Goal: Task Accomplishment & Management: Manage account settings

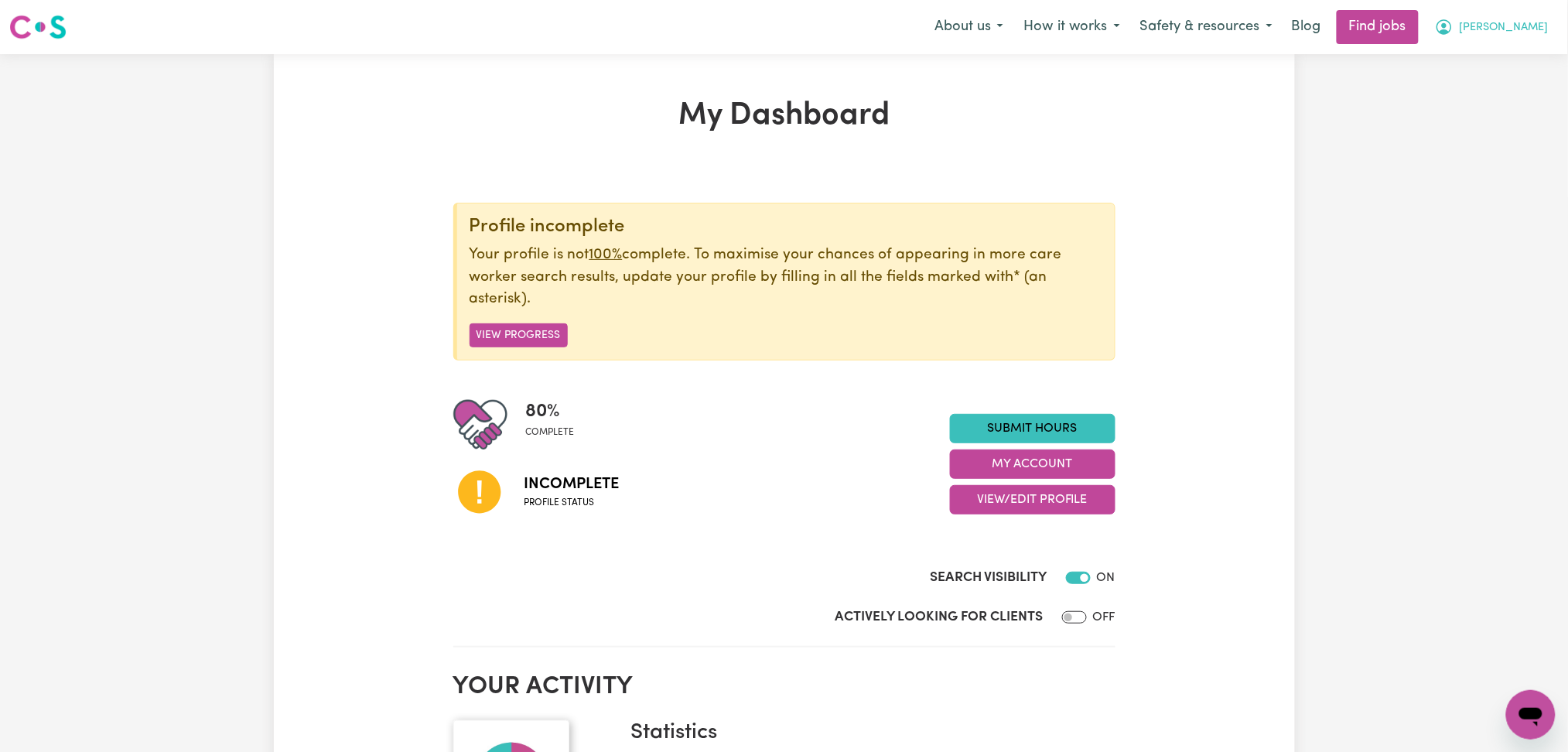
click at [1492, 26] on span "[PERSON_NAME]" at bounding box center [1504, 28] width 89 height 17
click at [1487, 89] on link "My Dashboard" at bounding box center [1497, 89] width 122 height 30
click at [1078, 506] on button "View/Edit Profile" at bounding box center [1032, 500] width 165 height 30
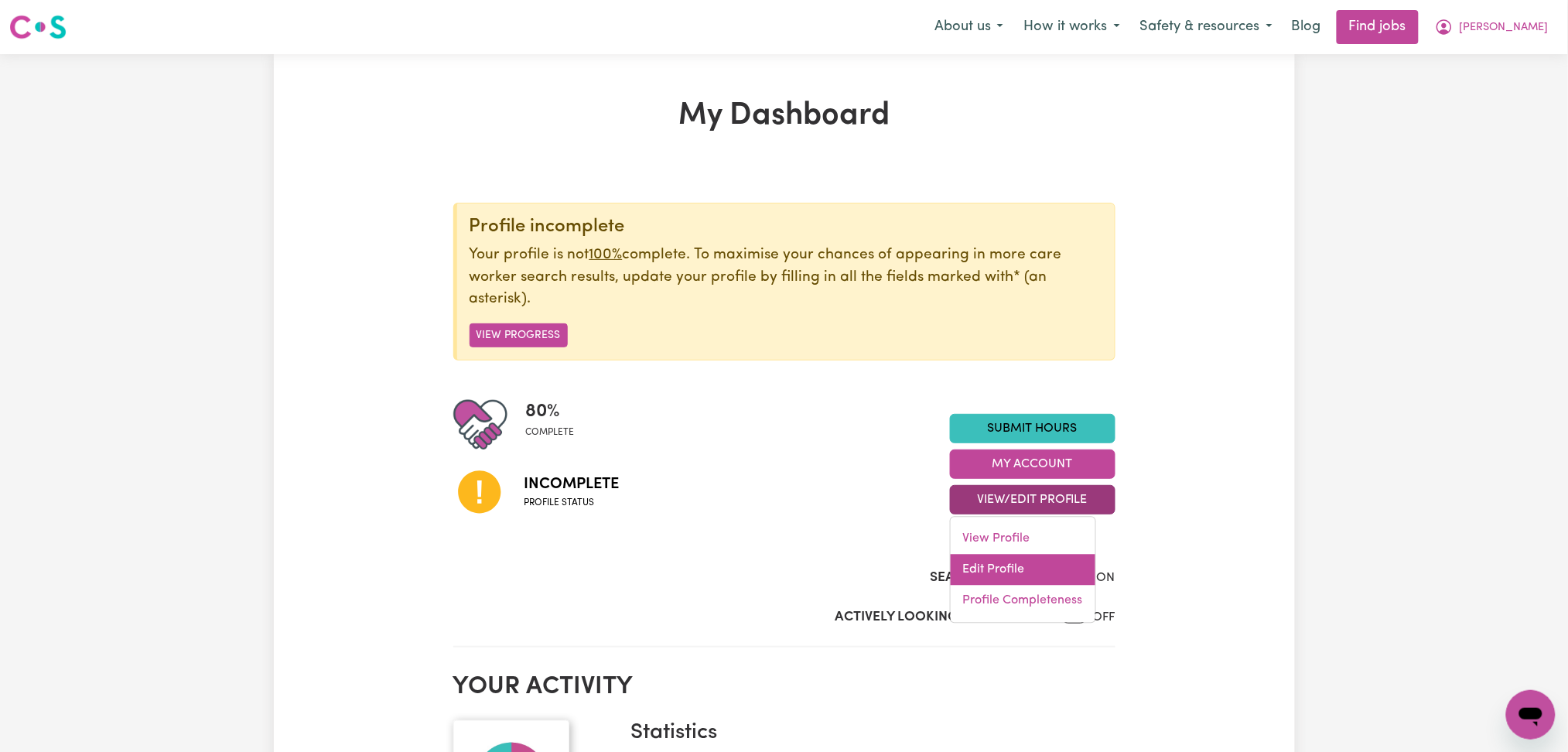
click at [1012, 566] on link "Edit Profile" at bounding box center [1023, 570] width 145 height 31
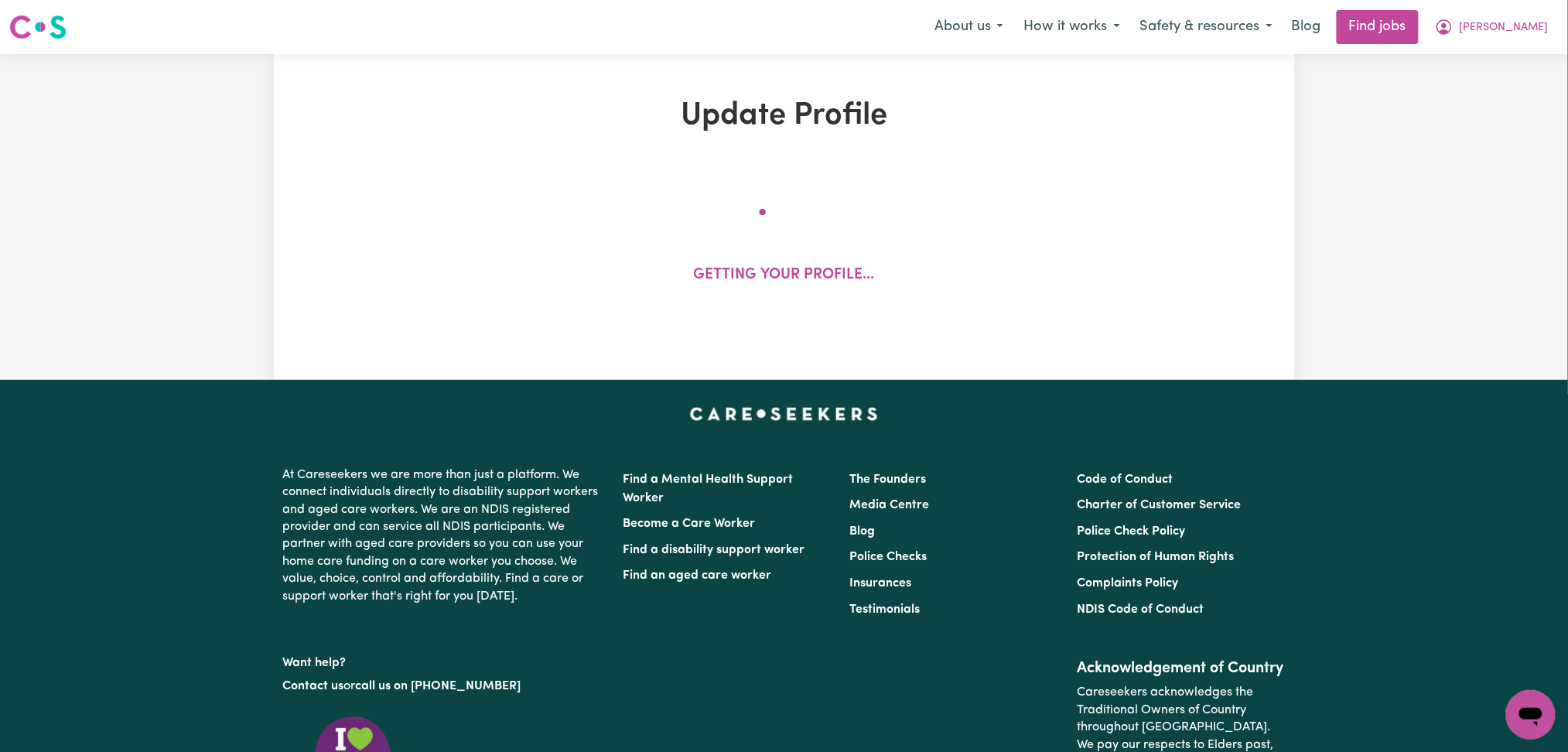
select select "[DEMOGRAPHIC_DATA]"
select select "Student Visa"
select select "Studying a healthcare related degree or qualification"
select select "43"
select select "59"
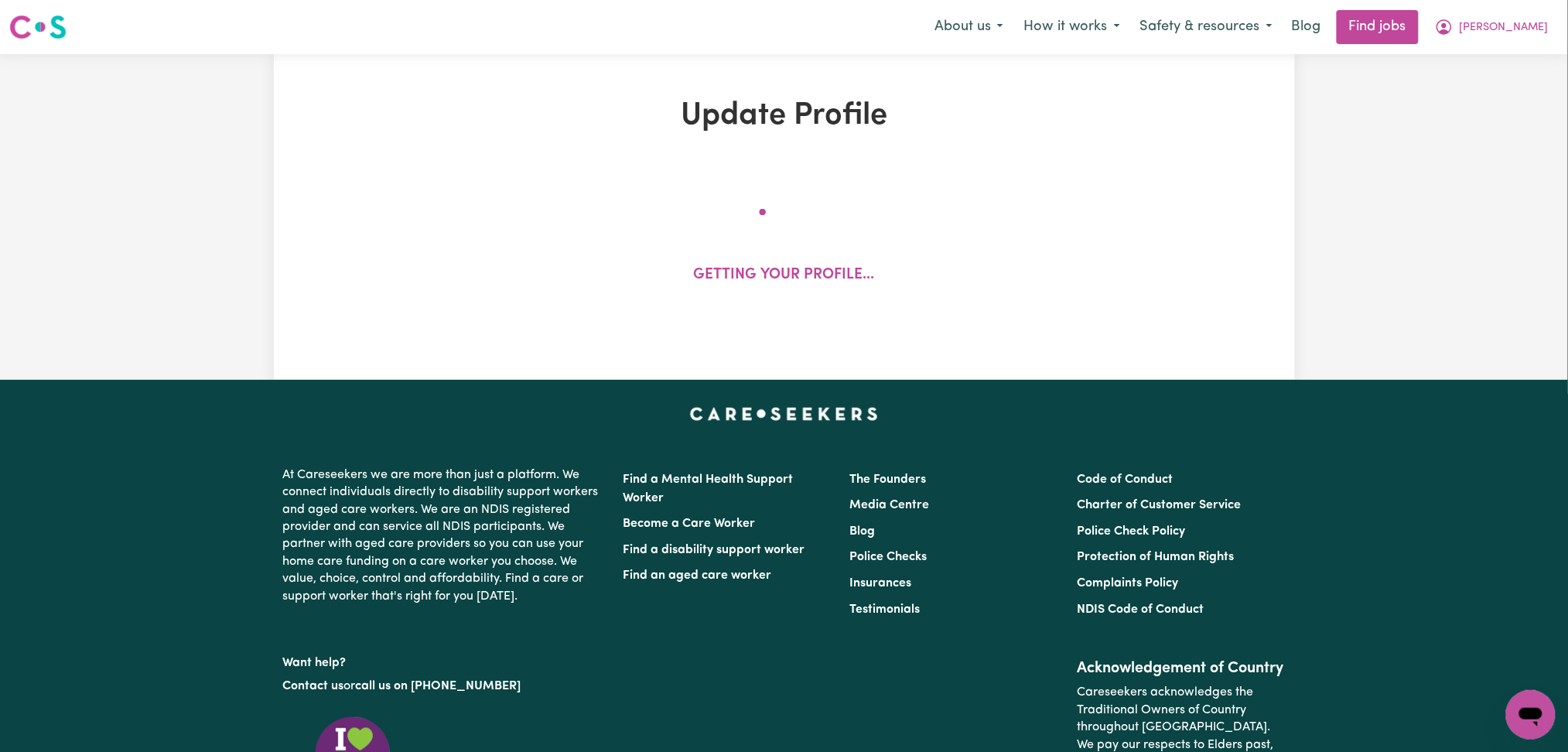
select select "72"
select select "90"
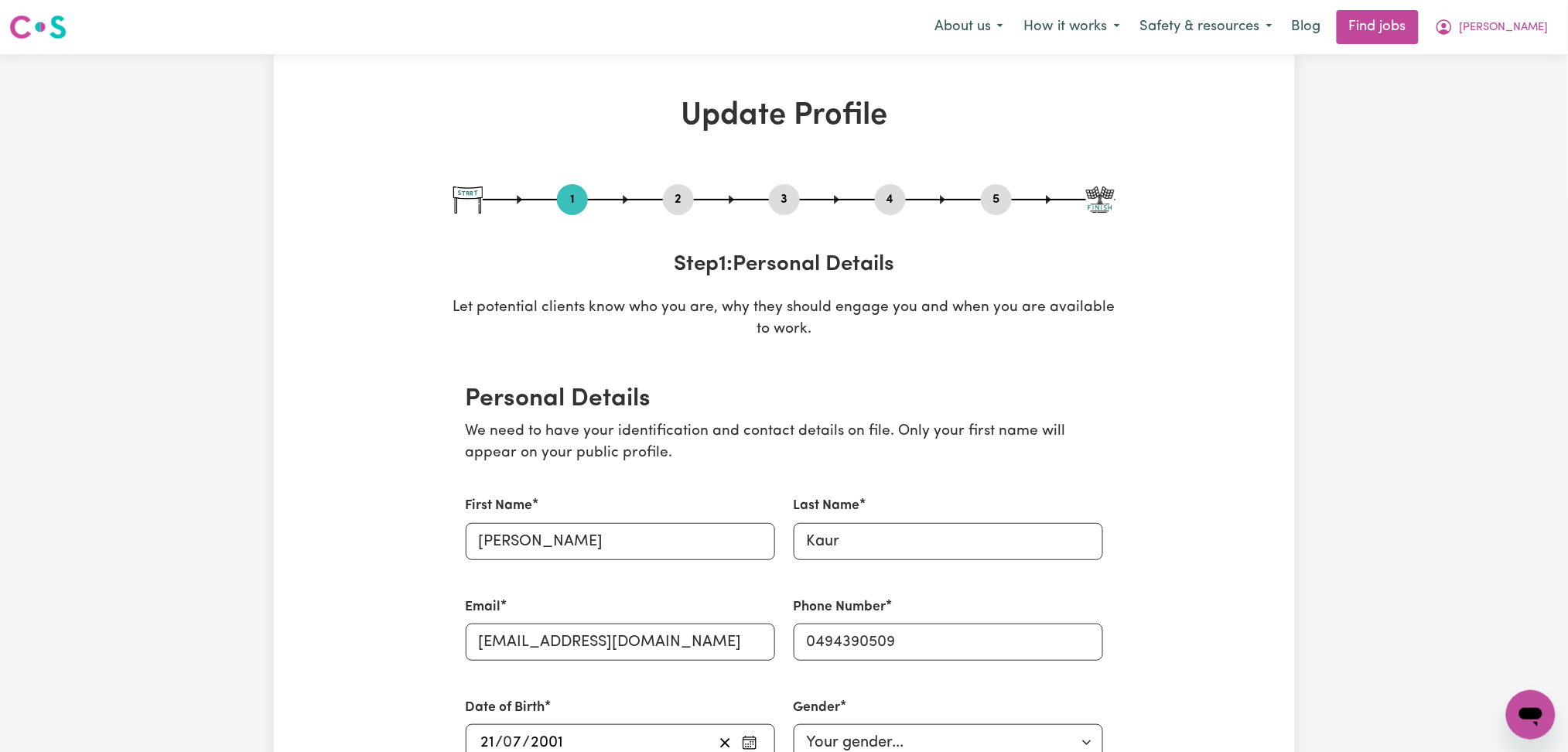
click at [685, 191] on button "2" at bounding box center [679, 200] width 31 height 20
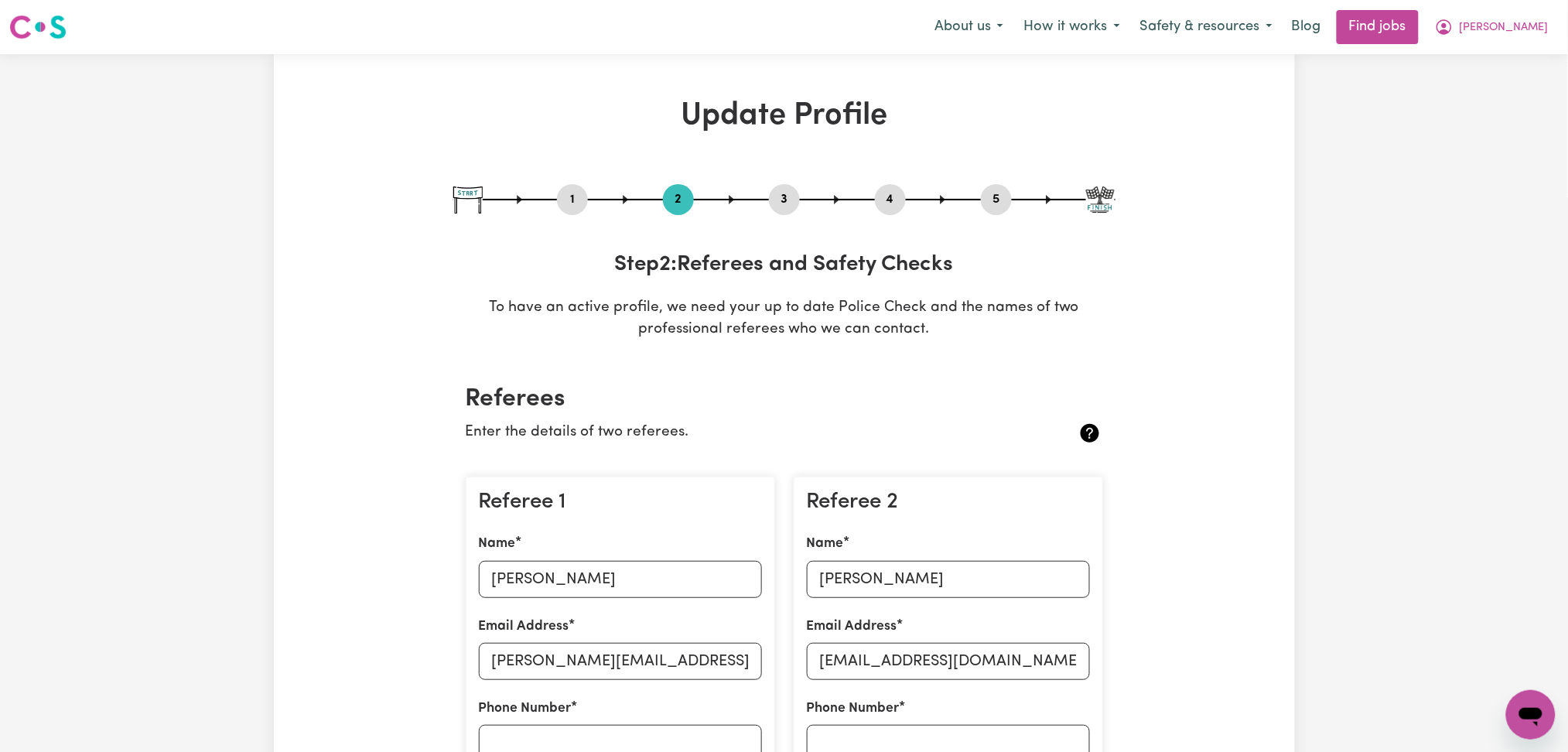
scroll to position [205, 0]
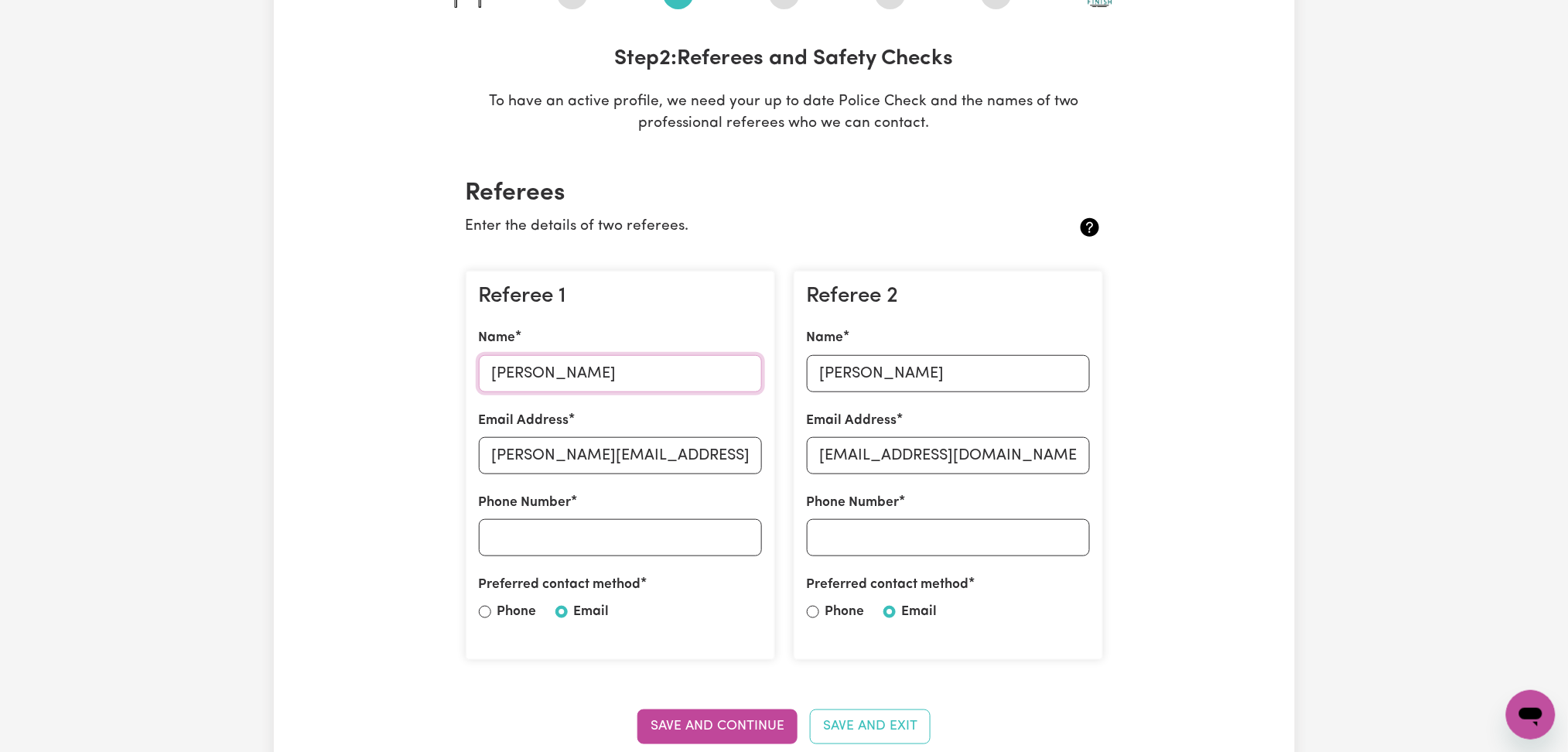
click at [565, 372] on input "[PERSON_NAME]" at bounding box center [620, 373] width 283 height 37
click at [680, 449] on input "[PERSON_NAME][EMAIL_ADDRESS][DOMAIN_NAME]" at bounding box center [620, 455] width 283 height 37
click at [875, 386] on input "[PERSON_NAME]" at bounding box center [948, 373] width 283 height 37
click at [866, 459] on input "[EMAIL_ADDRESS][DOMAIN_NAME]" at bounding box center [948, 455] width 283 height 37
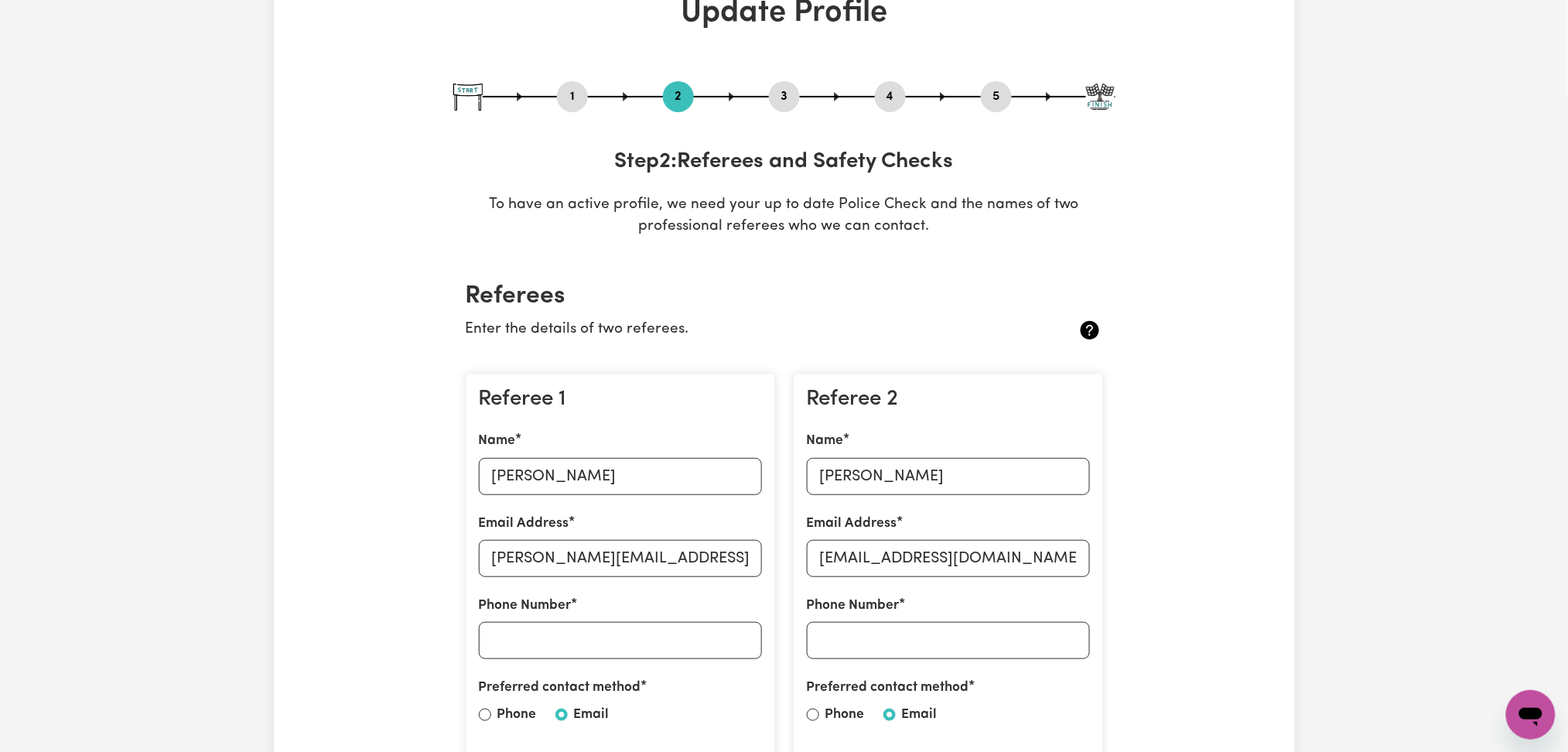
drag, startPoint x: 1003, startPoint y: 99, endPoint x: 987, endPoint y: 111, distance: 20.0
click at [1003, 99] on button "5" at bounding box center [996, 96] width 31 height 20
select select "I am providing services through another platform"
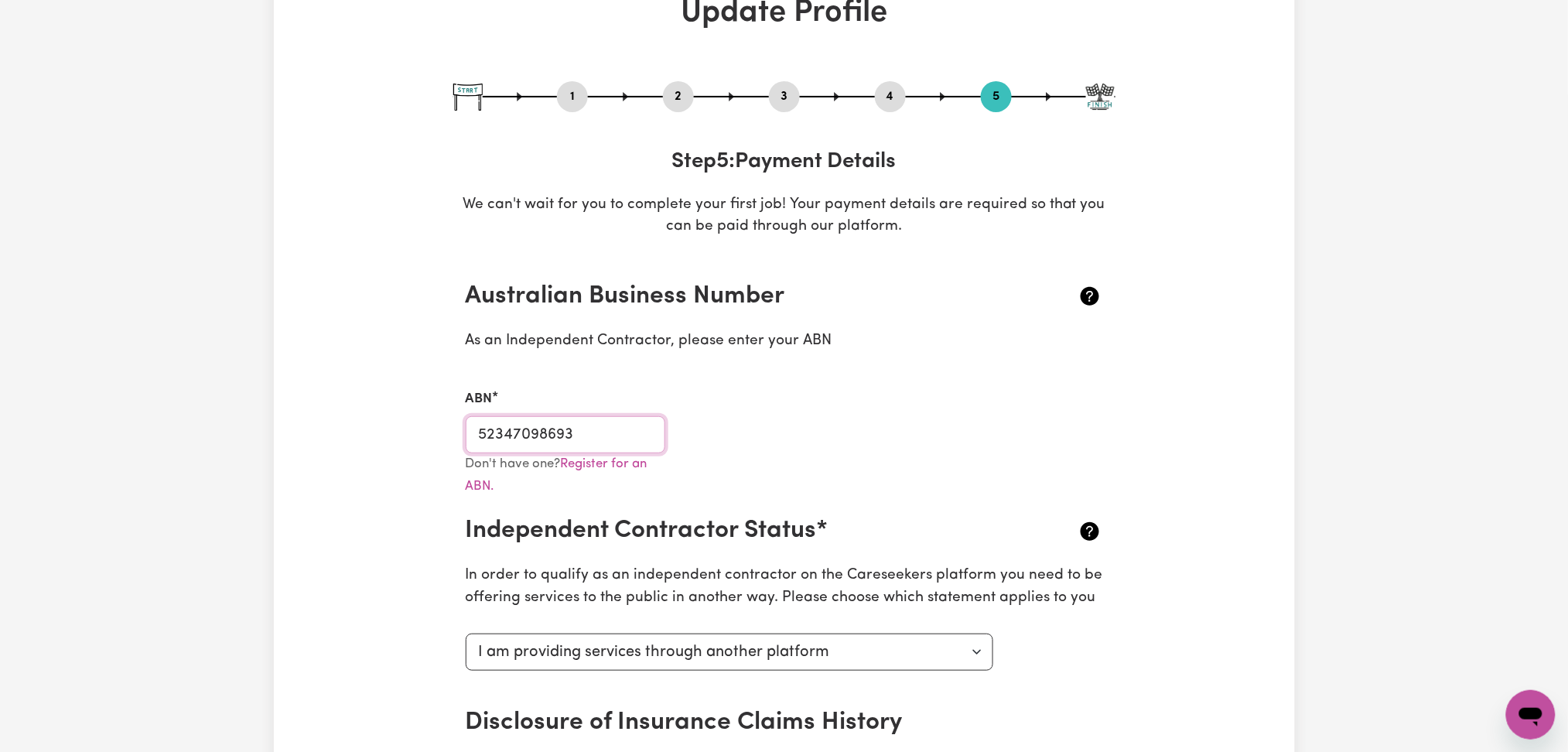
click at [582, 428] on input "52347098693" at bounding box center [566, 434] width 201 height 37
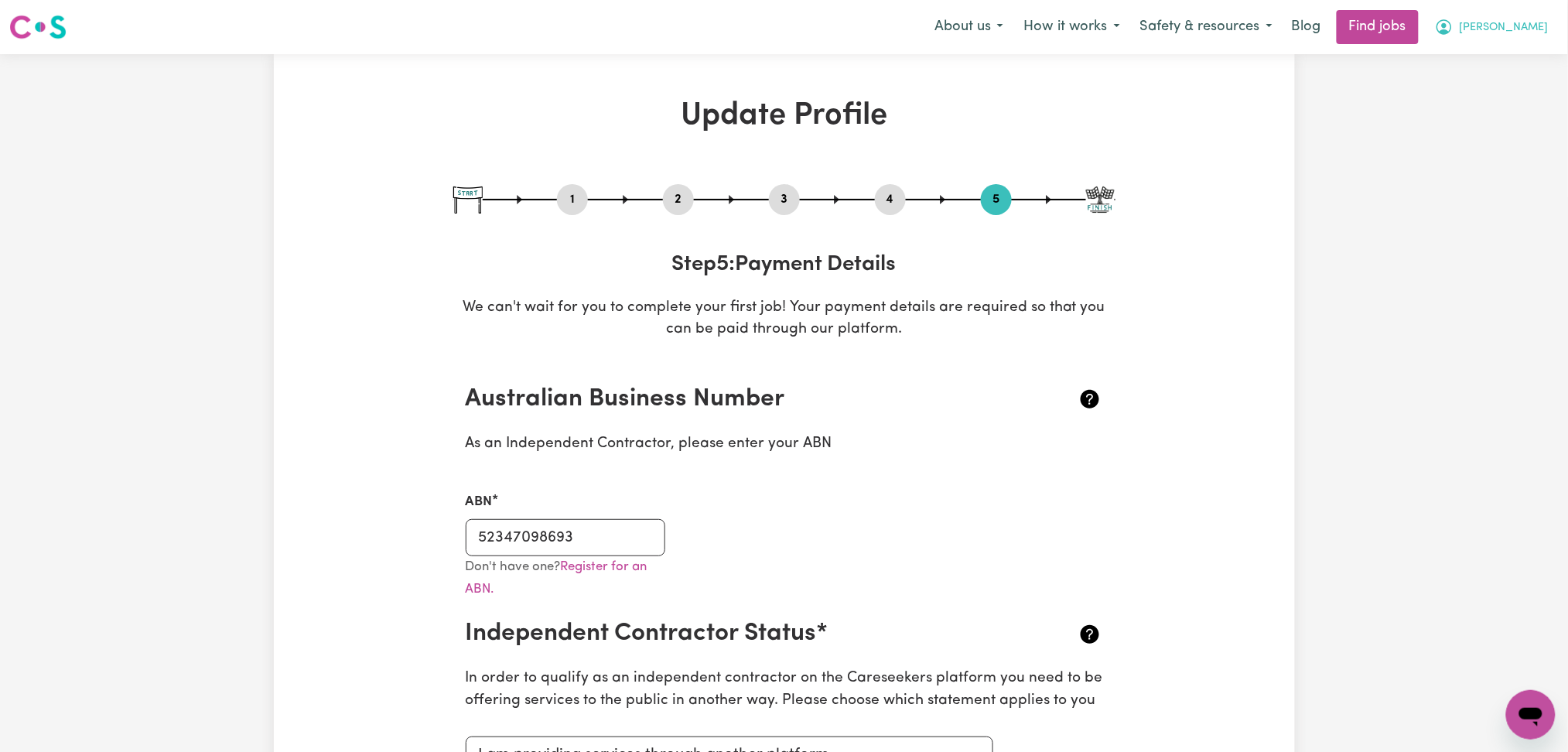
click at [1527, 32] on span "[PERSON_NAME]" at bounding box center [1504, 28] width 89 height 17
click at [1497, 107] on link "Logout" at bounding box center [1497, 118] width 122 height 30
